Goal: Check status: Check status

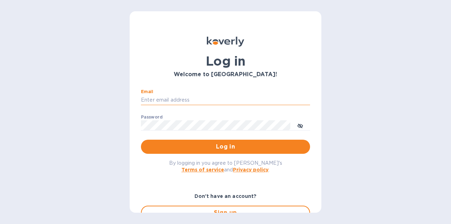
click at [156, 99] on input "Email" at bounding box center [225, 100] width 169 height 11
type input "[EMAIL_ADDRESS][DOMAIN_NAME]"
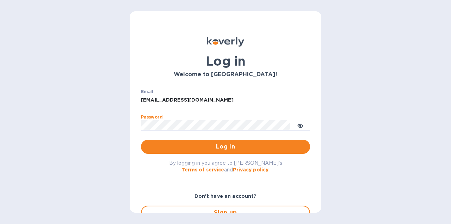
click at [141, 140] on button "Log in" at bounding box center [225, 147] width 169 height 14
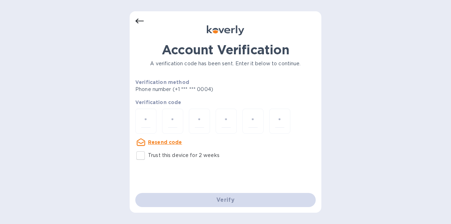
click at [156, 124] on div at bounding box center [225, 122] width 180 height 26
click at [149, 124] on input "number" at bounding box center [145, 121] width 9 height 13
type input "8"
type input "4"
type input "7"
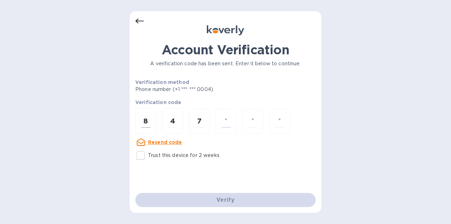
type input "9"
type input "7"
type input "1"
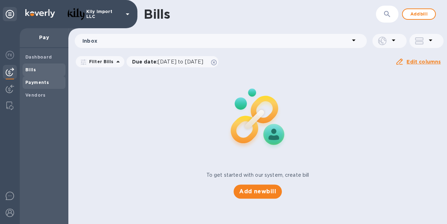
click at [42, 82] on b "Payments" at bounding box center [37, 82] width 24 height 5
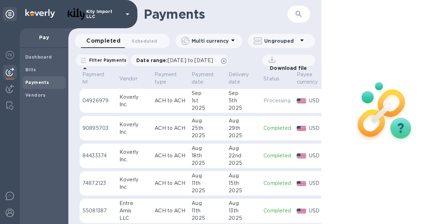
click at [110, 99] on p "04926979" at bounding box center [97, 100] width 31 height 7
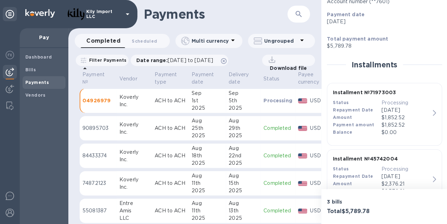
scroll to position [110, 0]
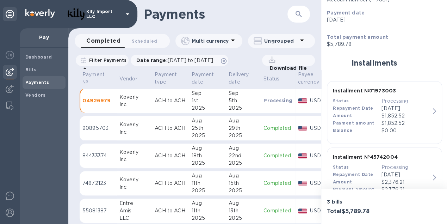
click at [433, 109] on icon "button" at bounding box center [434, 111] width 3 height 6
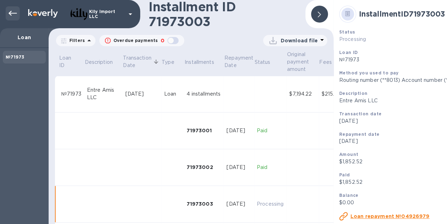
click at [13, 12] on icon at bounding box center [12, 13] width 8 height 8
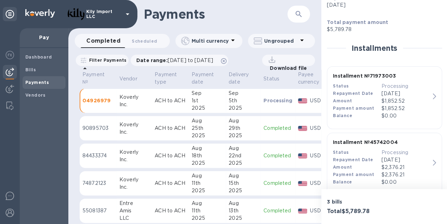
scroll to position [125, 0]
click at [433, 161] on icon "button" at bounding box center [434, 162] width 3 height 6
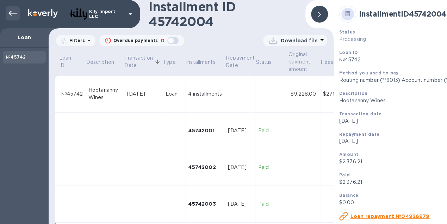
click at [12, 9] on icon at bounding box center [12, 13] width 8 height 8
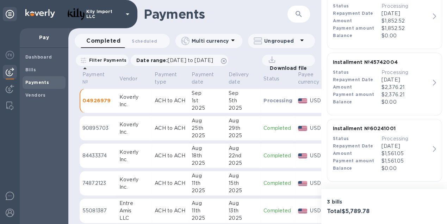
scroll to position [205, 0]
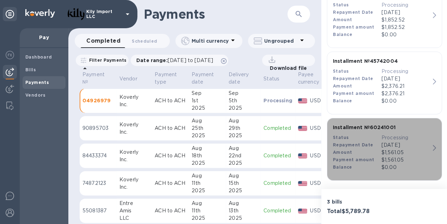
click at [433, 146] on icon "button" at bounding box center [434, 148] width 3 height 6
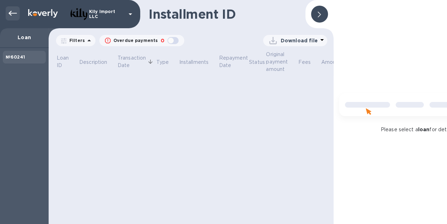
click at [13, 14] on icon at bounding box center [12, 13] width 8 height 8
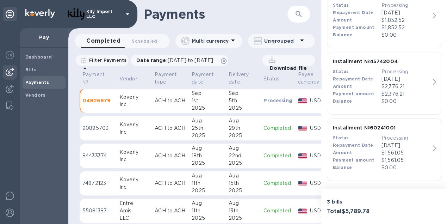
scroll to position [205, 0]
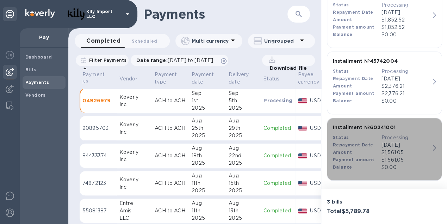
click at [421, 147] on p "[DATE]" at bounding box center [406, 144] width 49 height 7
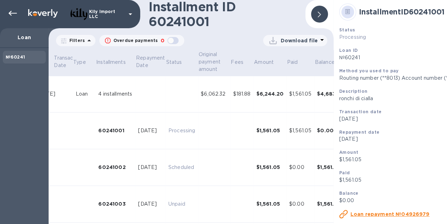
scroll to position [3, 0]
click at [401, 216] on u "Loan repayment №04926979" at bounding box center [390, 214] width 79 height 6
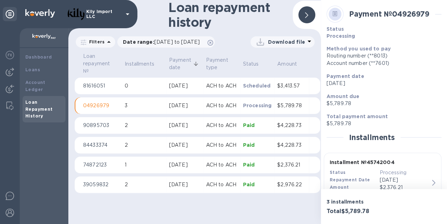
scroll to position [4, 0]
click at [433, 180] on icon "button" at bounding box center [433, 183] width 3 height 6
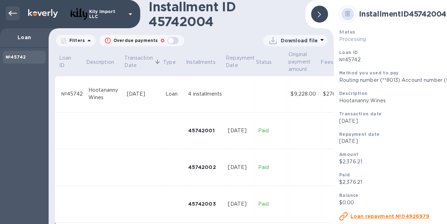
click at [13, 13] on icon at bounding box center [12, 13] width 8 height 5
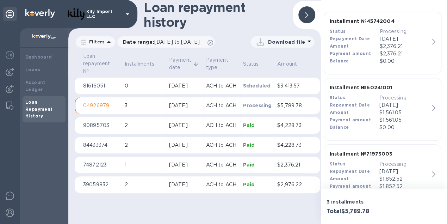
scroll to position [167, 0]
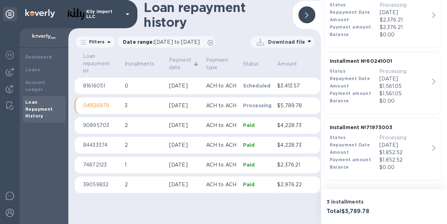
click at [429, 145] on div "Installment № 71973003 Status Processing Repayment Date [DATE] Amount $1,852.52…" at bounding box center [379, 147] width 105 height 53
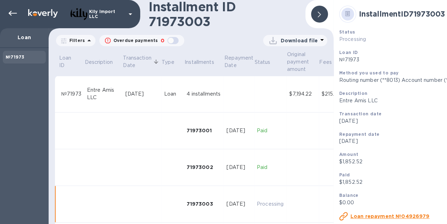
scroll to position [44, 0]
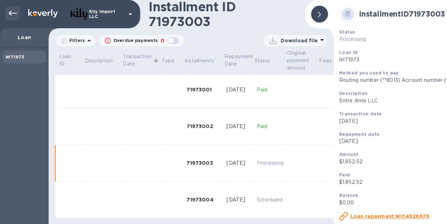
click at [13, 14] on icon at bounding box center [12, 13] width 8 height 8
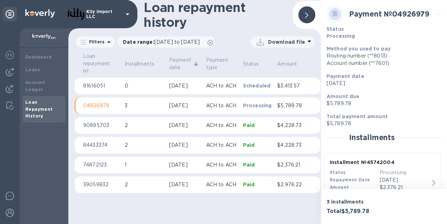
click at [258, 92] on td "Scheduled" at bounding box center [257, 86] width 35 height 17
click at [264, 102] on p "Processing" at bounding box center [257, 105] width 29 height 7
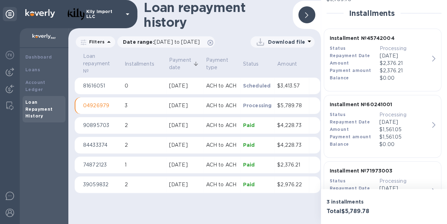
scroll to position [125, 0]
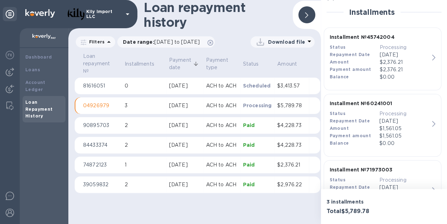
click at [427, 123] on p "[DATE]" at bounding box center [404, 120] width 50 height 7
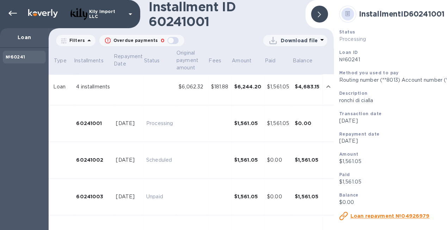
scroll to position [0, 113]
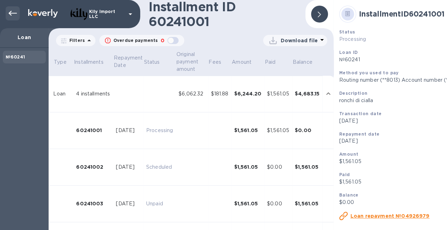
click at [13, 9] on icon at bounding box center [12, 13] width 8 height 8
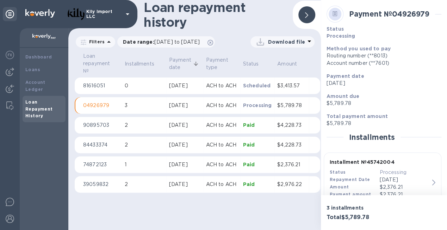
scroll to position [4, 0]
click at [34, 67] on b "Loans" at bounding box center [32, 69] width 15 height 5
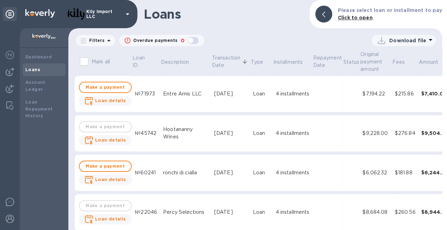
click at [150, 169] on div "№60241" at bounding box center [146, 172] width 23 height 7
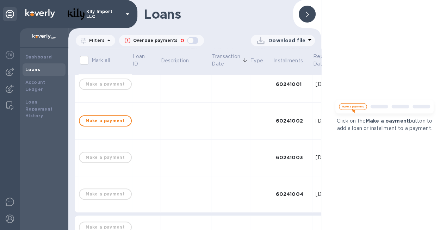
scroll to position [63, 0]
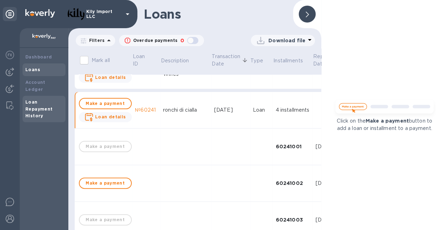
click at [38, 99] on div "Loan Repayment History" at bounding box center [43, 109] width 37 height 21
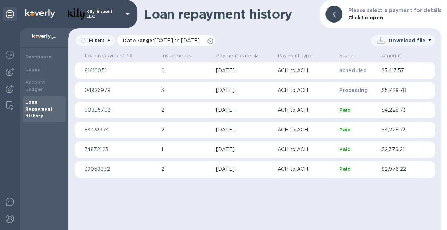
click at [200, 40] on span "[DATE] to [DATE]" at bounding box center [176, 41] width 45 height 6
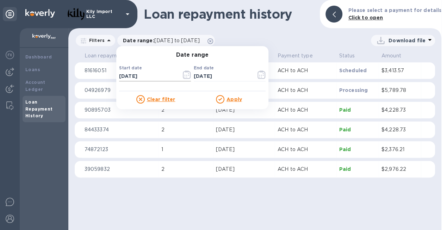
click at [186, 74] on icon "button" at bounding box center [187, 74] width 8 height 8
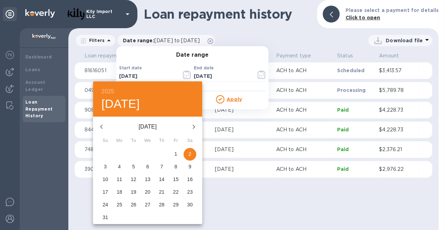
click at [99, 126] on icon "button" at bounding box center [101, 127] width 8 height 8
click at [160, 177] on p "17" at bounding box center [162, 179] width 6 height 7
type input "[DATE]"
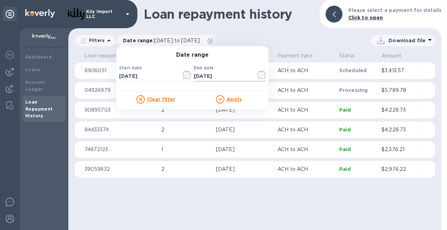
click at [264, 75] on icon "button" at bounding box center [262, 74] width 8 height 8
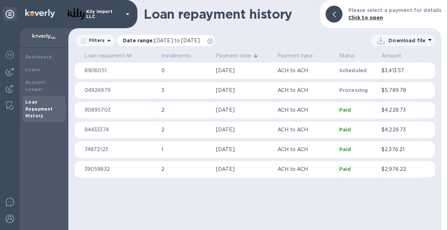
click at [185, 41] on span "[DATE] to [DATE]" at bounding box center [176, 41] width 45 height 6
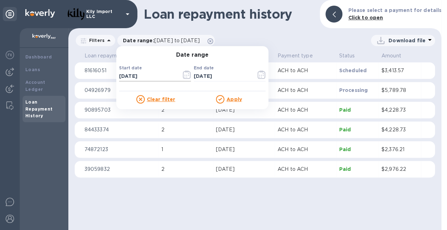
click at [185, 73] on icon "button" at bounding box center [187, 74] width 8 height 8
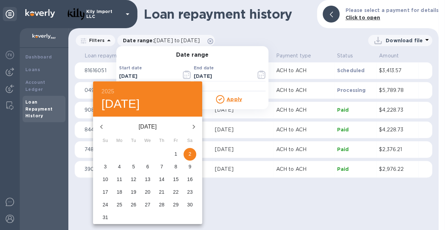
click at [102, 126] on icon "button" at bounding box center [101, 127] width 8 height 8
click at [162, 179] on p "17" at bounding box center [162, 179] width 6 height 7
type input "[DATE]"
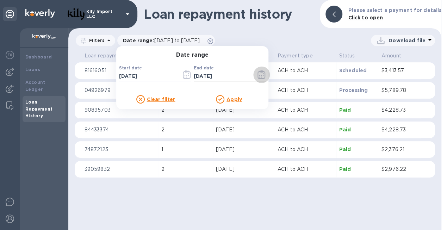
click at [259, 75] on icon "button" at bounding box center [259, 75] width 1 height 1
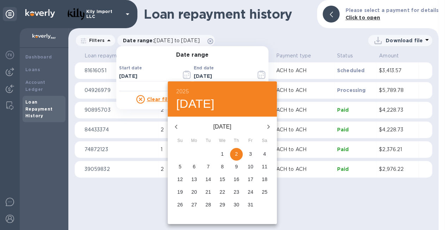
click at [177, 128] on icon "button" at bounding box center [176, 127] width 2 height 4
click at [194, 156] on p "1" at bounding box center [194, 153] width 3 height 7
type input "[DATE]"
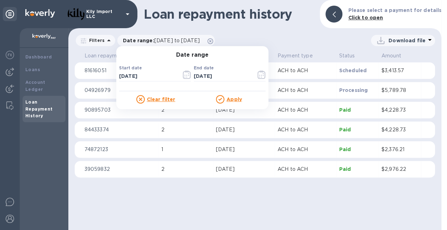
click at [233, 98] on u "Apply" at bounding box center [235, 100] width 16 height 6
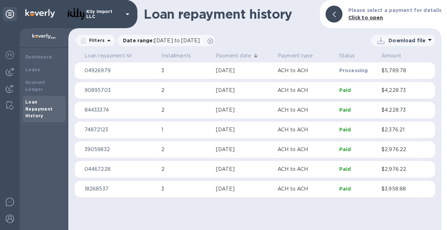
click at [296, 71] on p "ACH to ACH" at bounding box center [306, 70] width 56 height 7
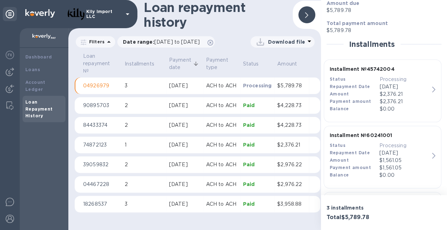
scroll to position [94, 0]
click at [425, 152] on p "[DATE]" at bounding box center [404, 152] width 50 height 7
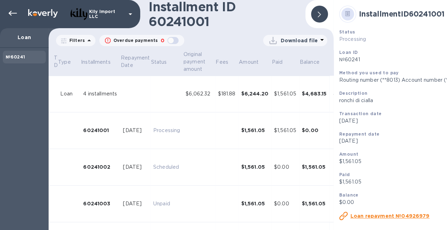
scroll to position [0, 113]
